Goal: Find specific page/section: Find specific page/section

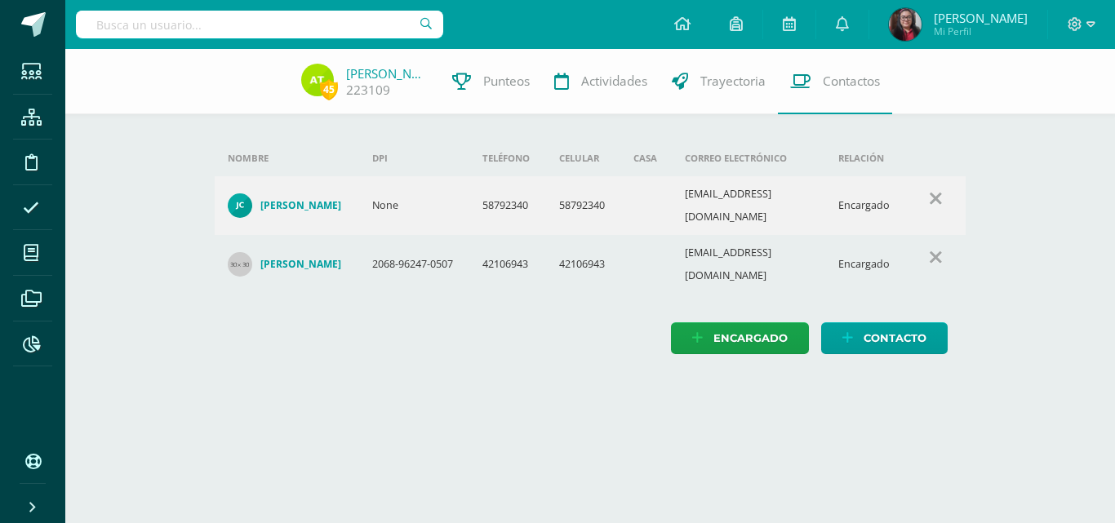
click at [277, 31] on input "text" at bounding box center [259, 25] width 367 height 28
type input "Samanta Orellana"
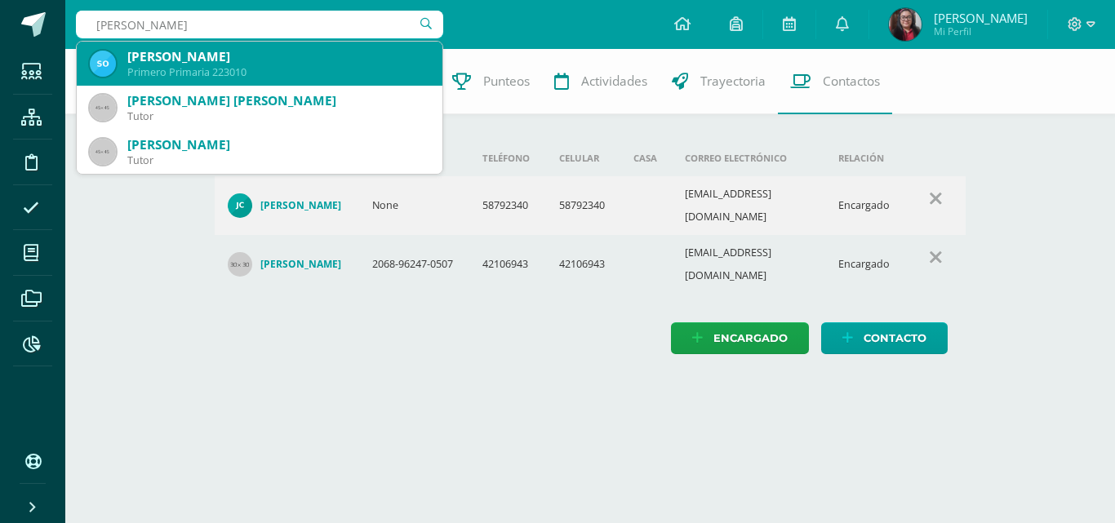
click at [252, 60] on div "Samantha Nicole Orellana Escobar" at bounding box center [278, 56] width 302 height 17
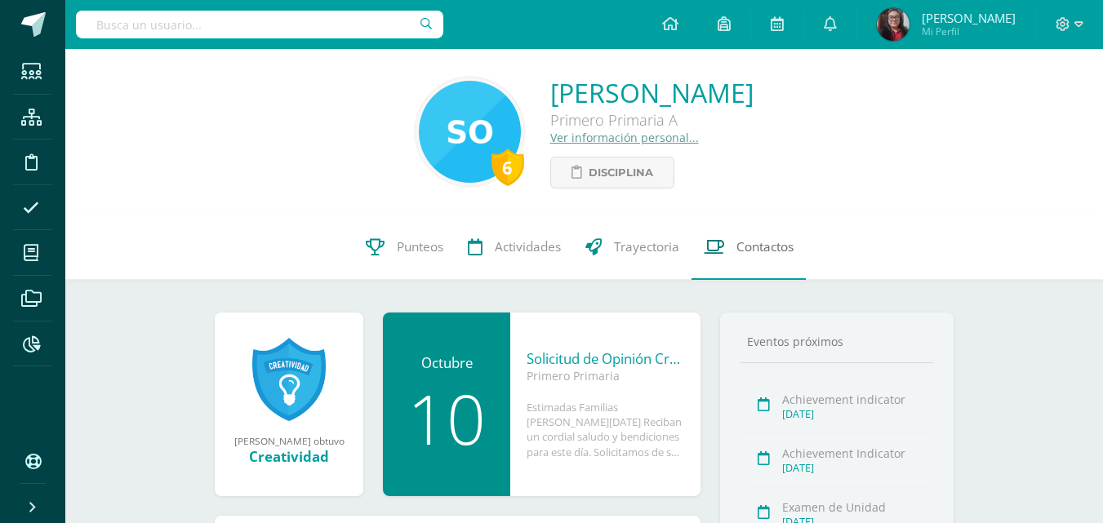
click at [790, 247] on span "Contactos" at bounding box center [764, 246] width 57 height 17
